Goal: Task Accomplishment & Management: Complete application form

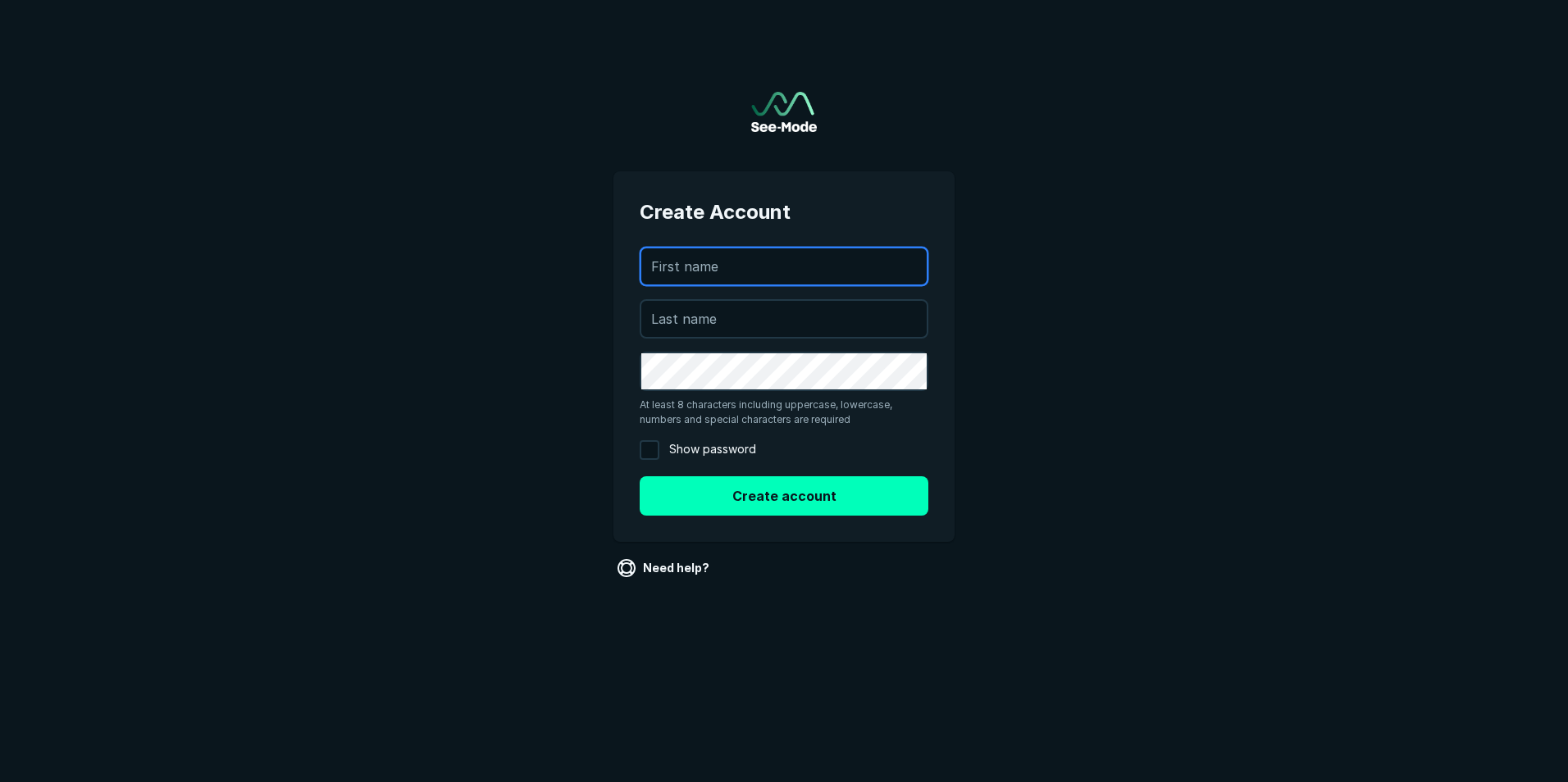
click at [737, 269] on input "text" at bounding box center [784, 267] width 285 height 36
type input "Margaret"
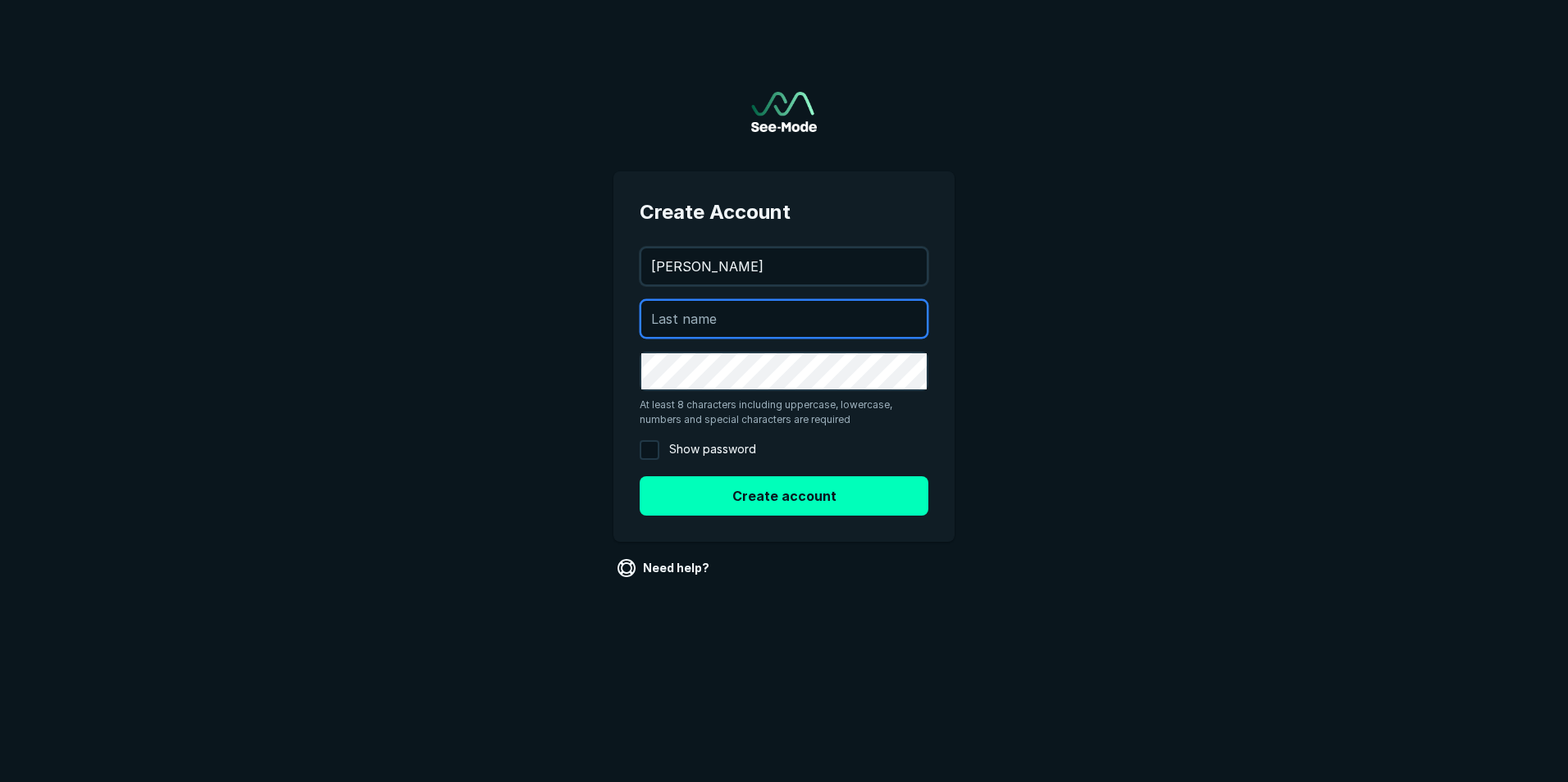
type input "Aliota"
click at [539, 490] on main "Create Account margaret.aliota@deephealth.com Margaret Aliota At least 8 charac…" at bounding box center [784, 320] width 1568 height 640
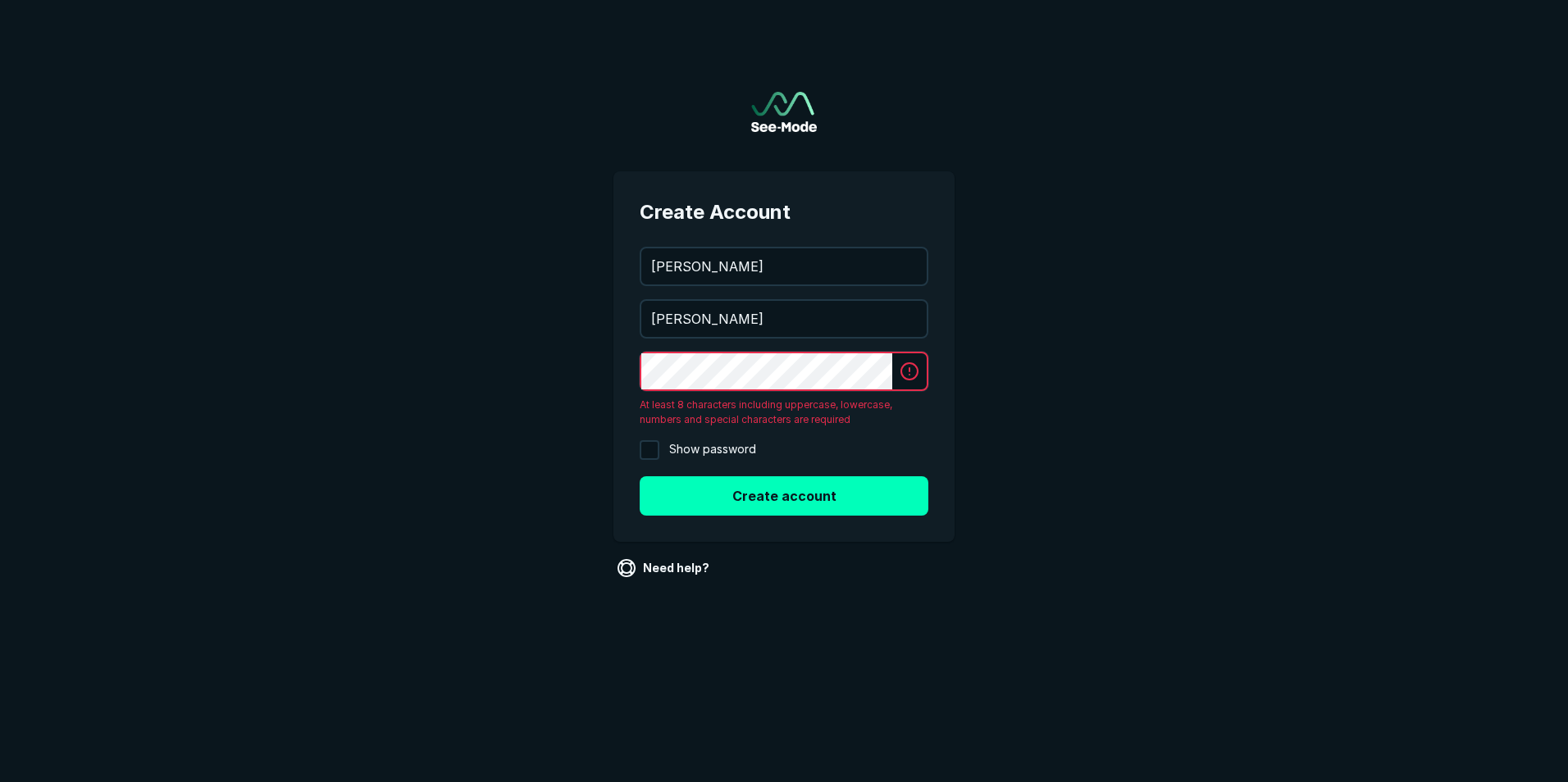
click at [918, 364] on div at bounding box center [784, 372] width 289 height 40
click at [917, 368] on div at bounding box center [784, 372] width 289 height 40
click at [911, 371] on div at bounding box center [784, 372] width 289 height 40
click at [565, 380] on main "Create Account margaret.aliota@deephealth.com Margaret Aliota At least 8 charac…" at bounding box center [784, 320] width 1568 height 640
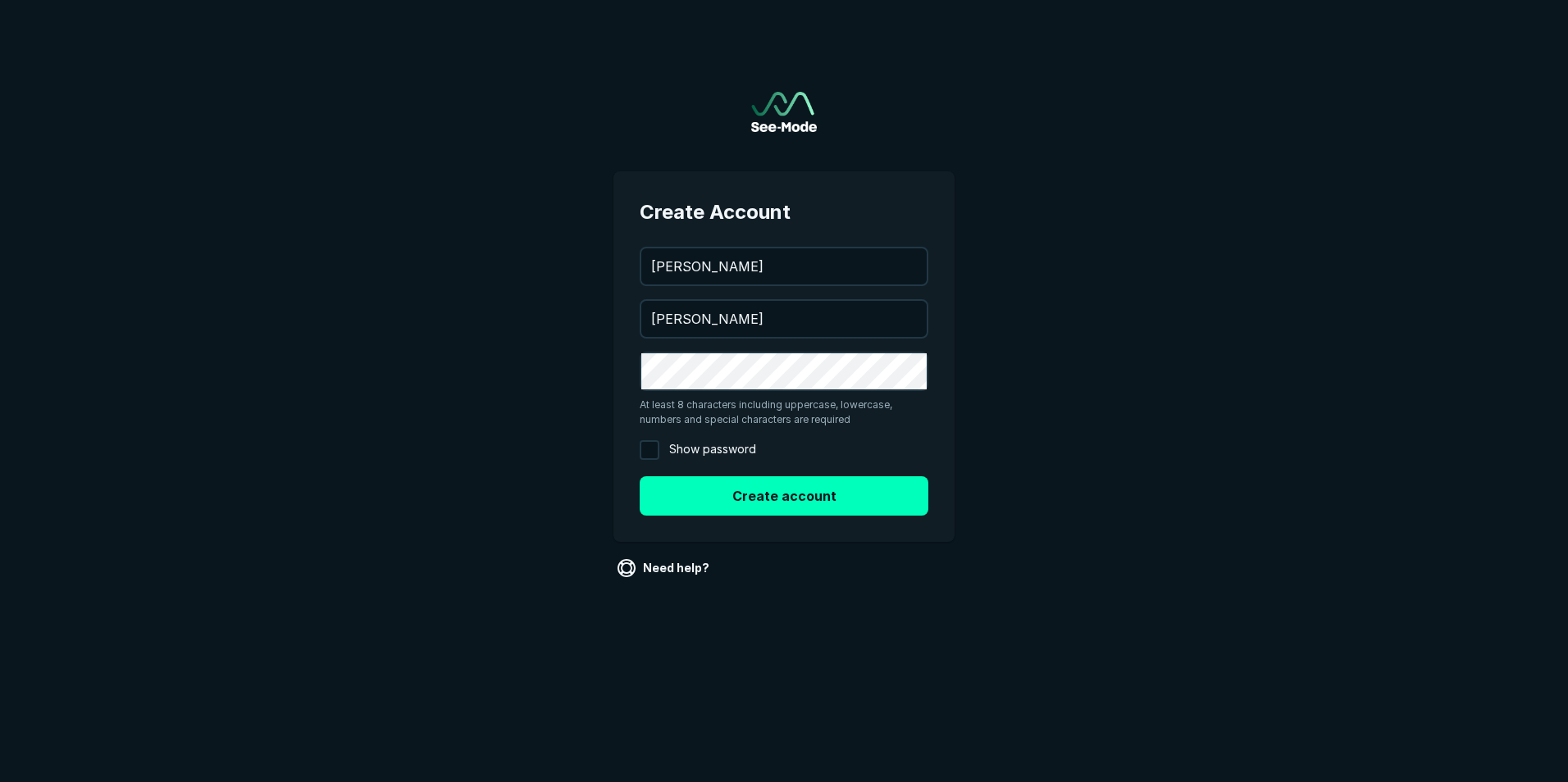
click at [561, 426] on main "Create Account margaret.aliota@deephealth.com Margaret Aliota At least 8 charac…" at bounding box center [784, 320] width 1568 height 640
click at [653, 451] on input "Show password" at bounding box center [649, 450] width 20 height 20
checkbox input "true"
click at [835, 497] on button "Create account" at bounding box center [784, 496] width 289 height 40
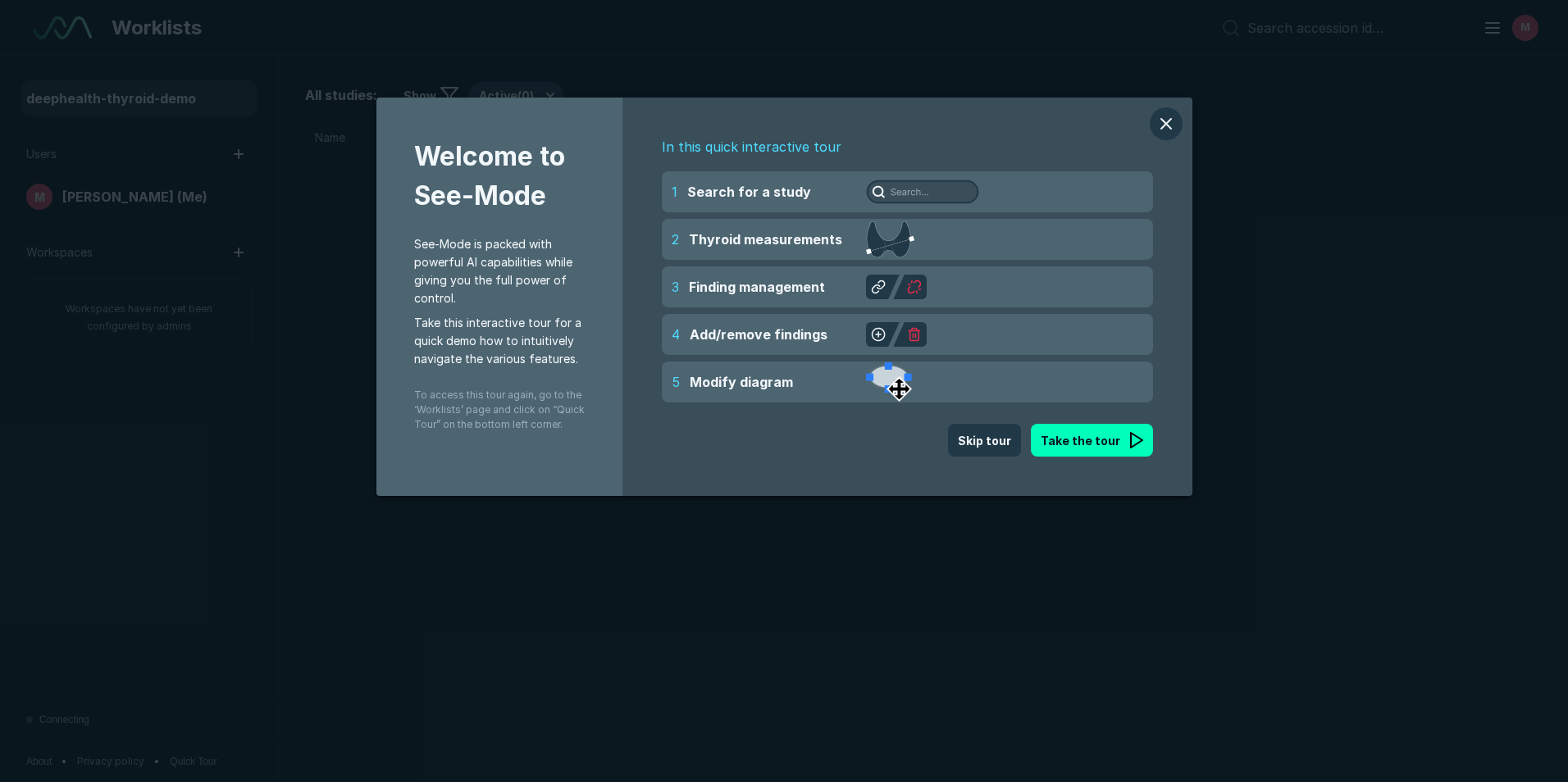
scroll to position [5342, 9161]
